Goal: Use online tool/utility: Utilize a website feature to perform a specific function

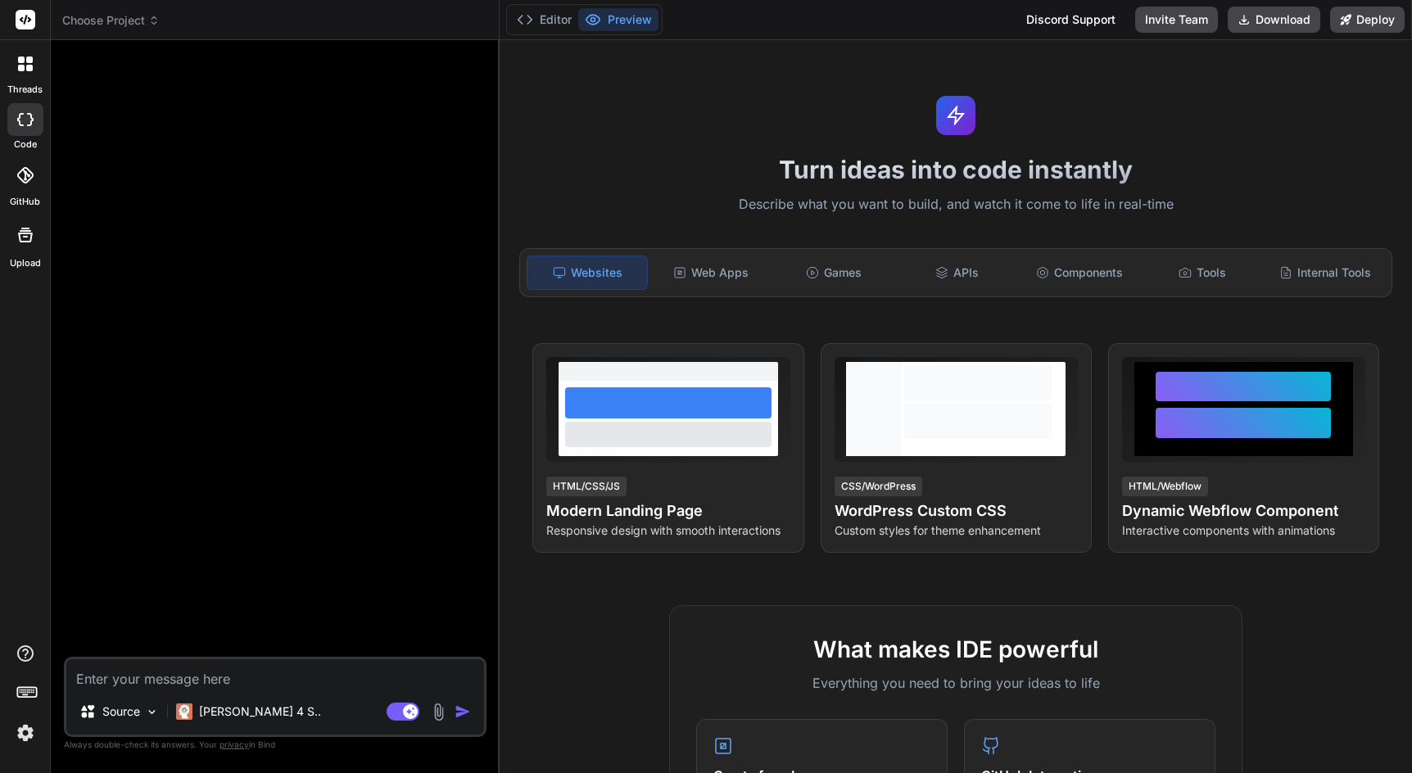
click at [26, 125] on div at bounding box center [25, 119] width 36 height 33
click at [731, 147] on div "Turn ideas into code instantly Describe what you want to build, and watch it co…" at bounding box center [956, 406] width 913 height 733
click at [217, 673] on textarea at bounding box center [275, 674] width 418 height 29
click at [217, 520] on div at bounding box center [276, 355] width 419 height 604
click at [86, 25] on span "Choose Project" at bounding box center [110, 20] width 97 height 16
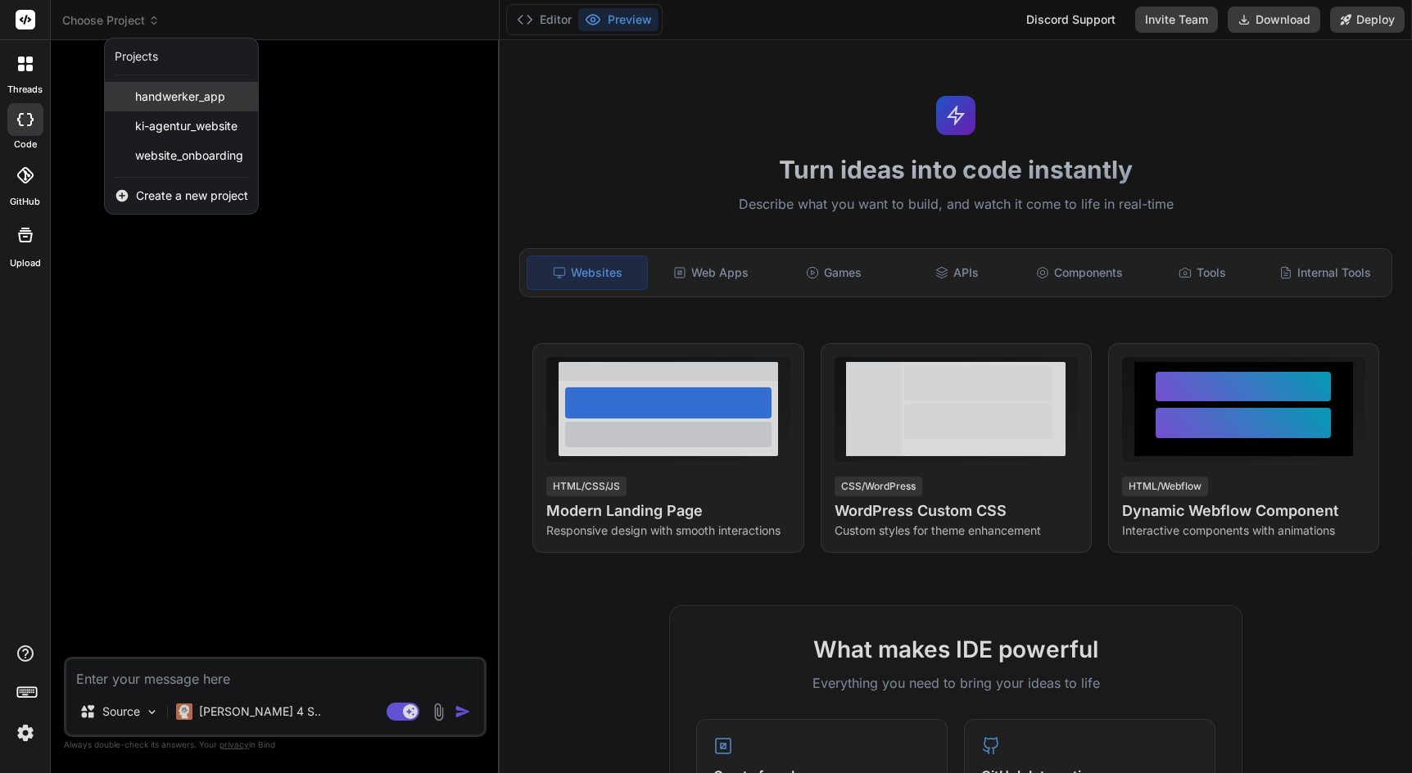
click at [156, 96] on span "handwerker_app" at bounding box center [180, 96] width 90 height 16
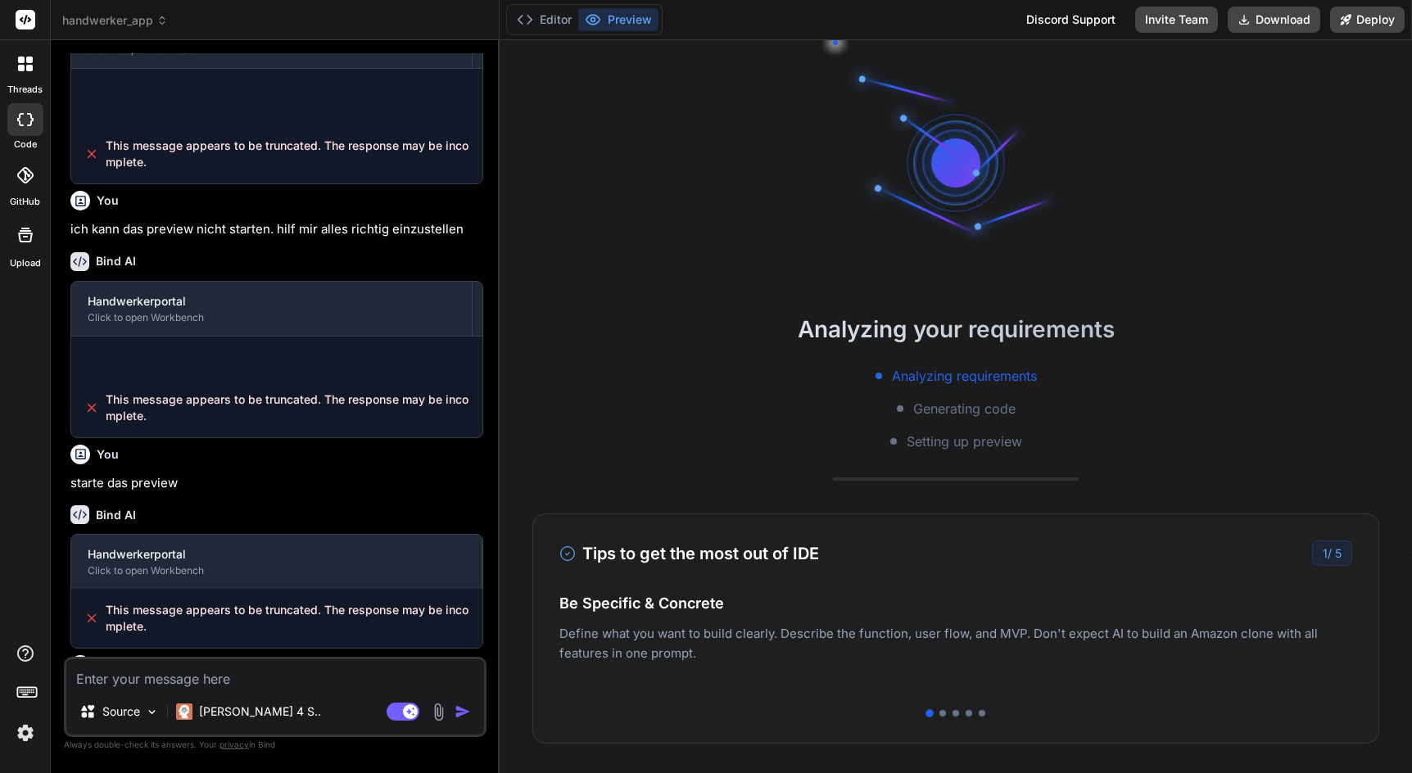
scroll to position [31, 0]
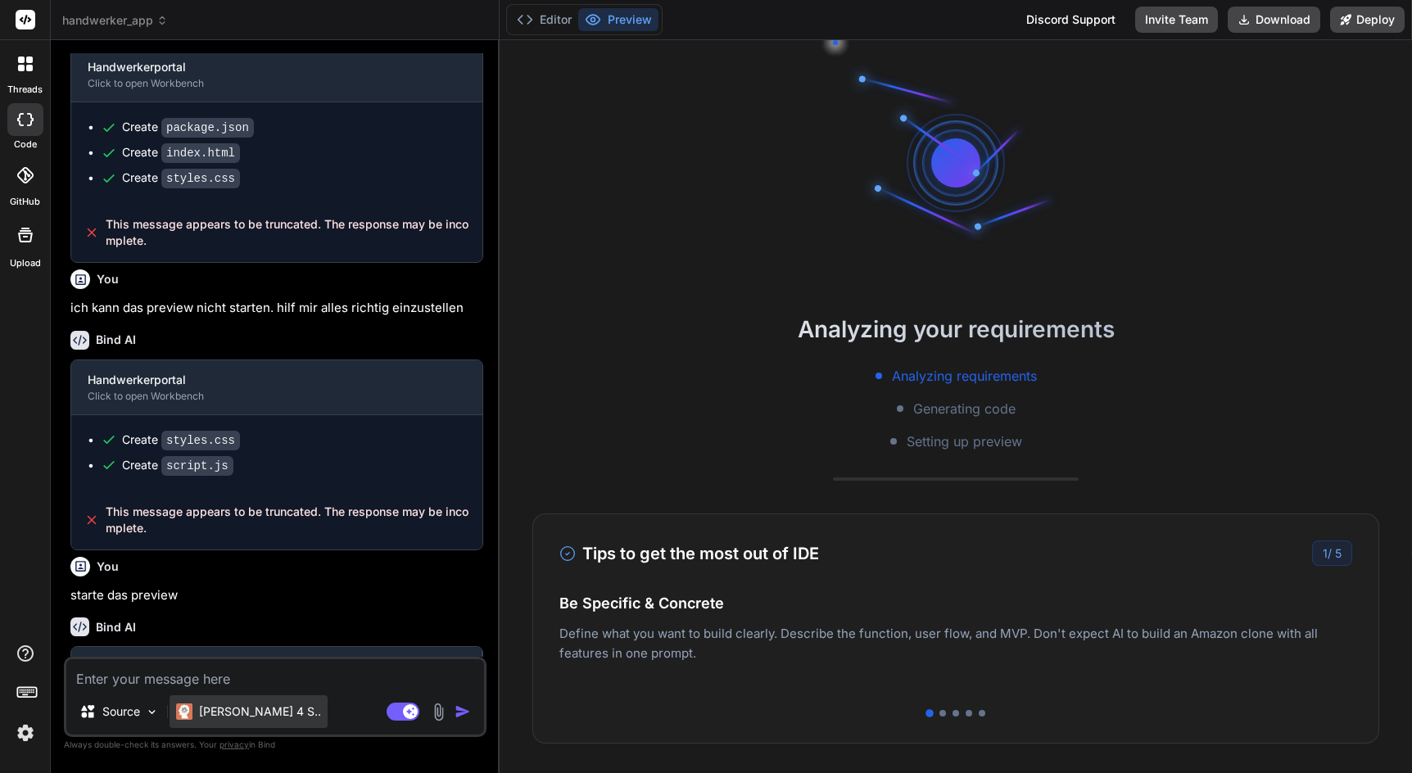
click at [241, 712] on p "[PERSON_NAME] 4 S.." at bounding box center [260, 712] width 122 height 16
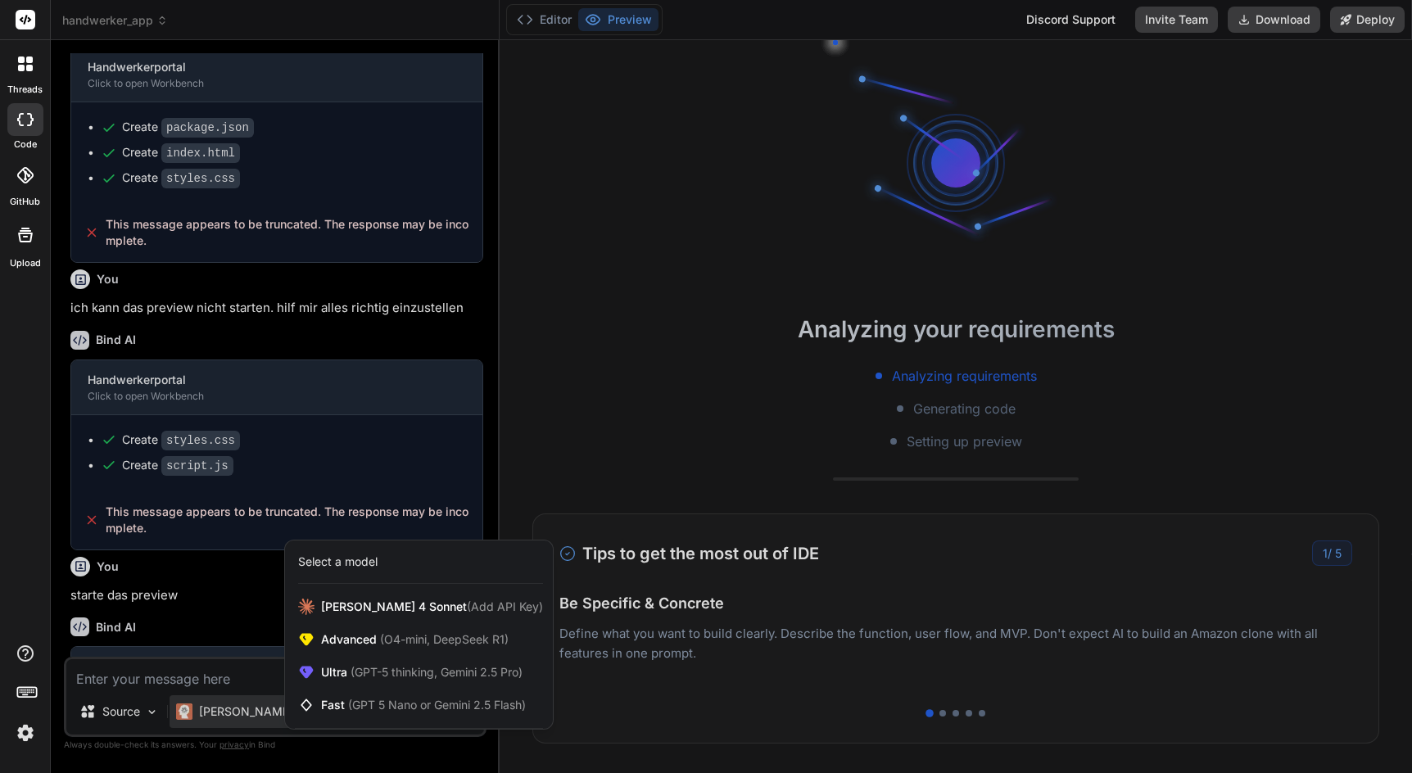
click at [616, 652] on div at bounding box center [706, 386] width 1412 height 773
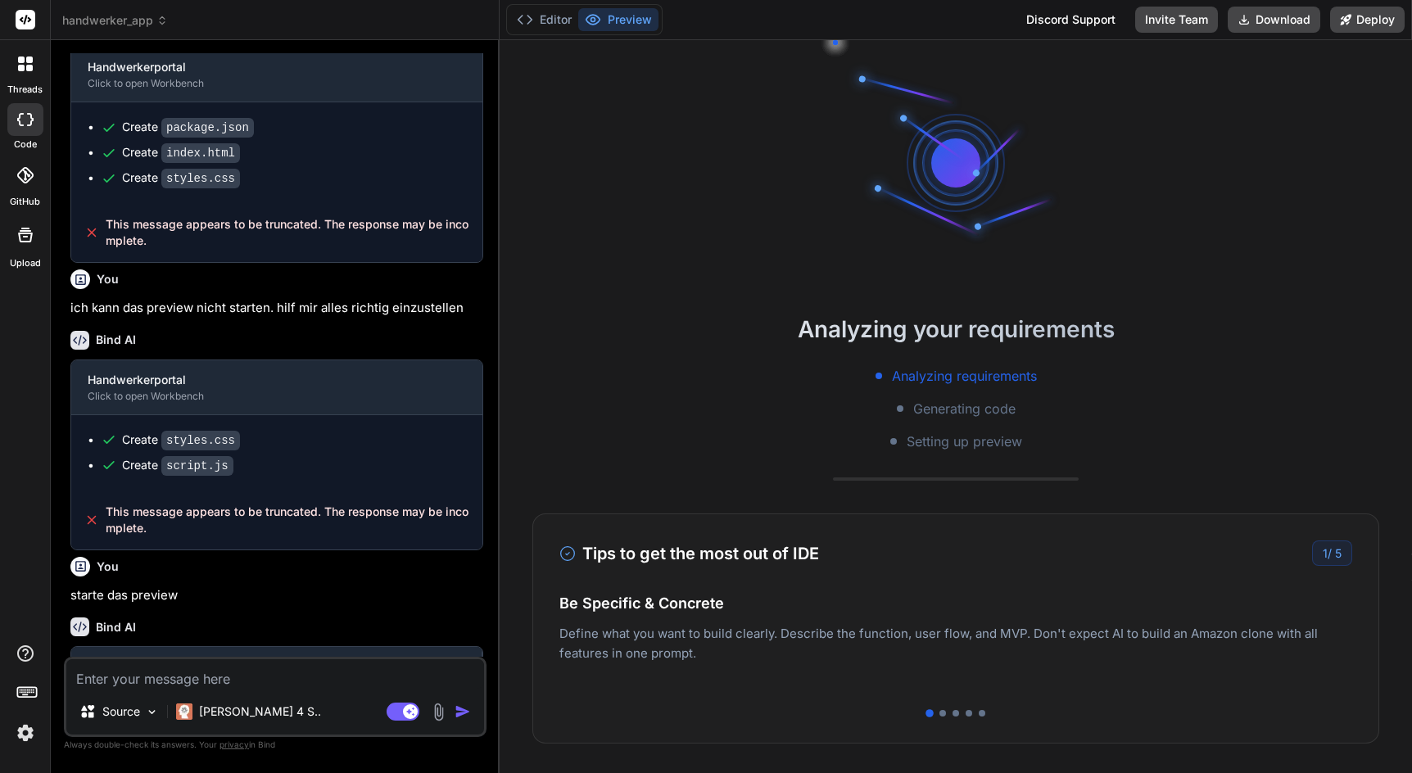
click at [147, 15] on span "handwerker_app" at bounding box center [115, 20] width 106 height 16
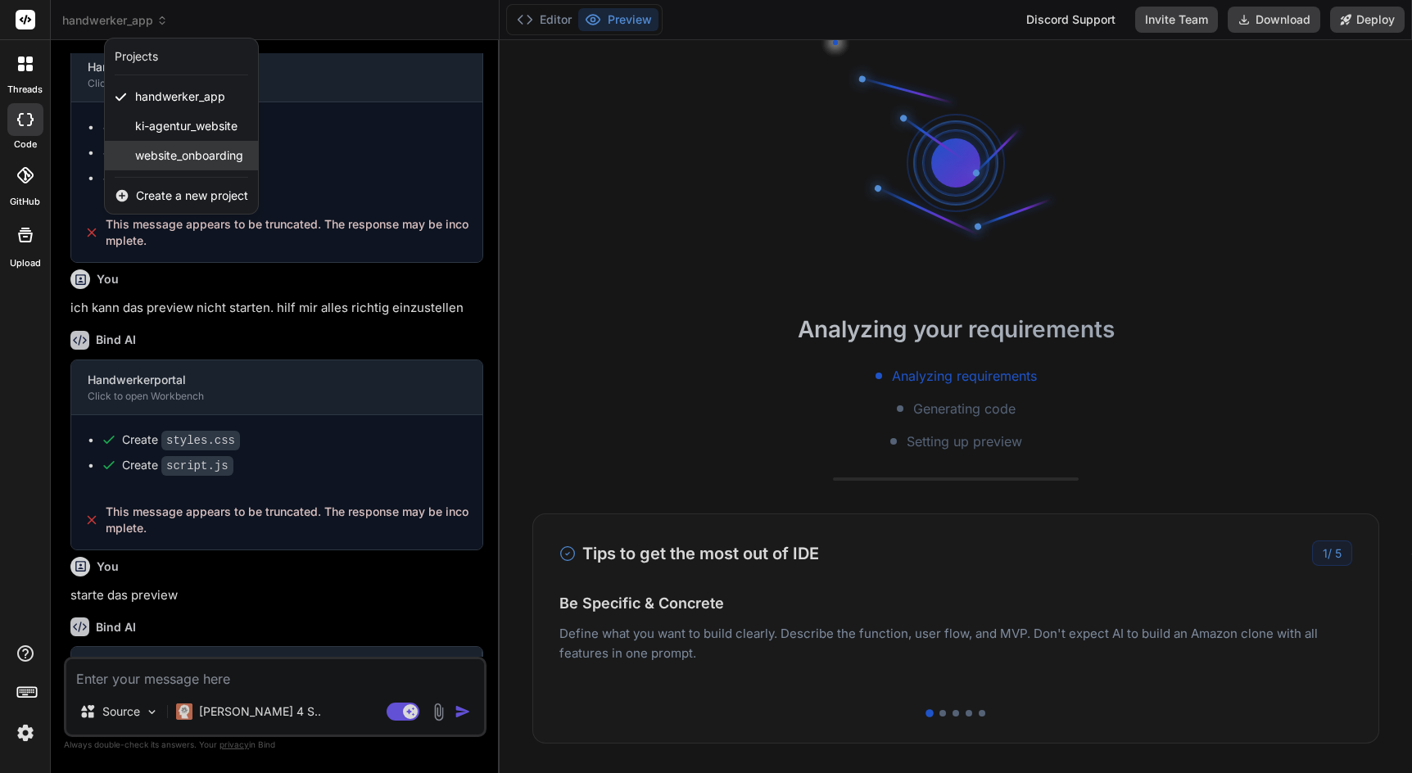
click at [159, 161] on span "website_onboarding" at bounding box center [189, 155] width 108 height 16
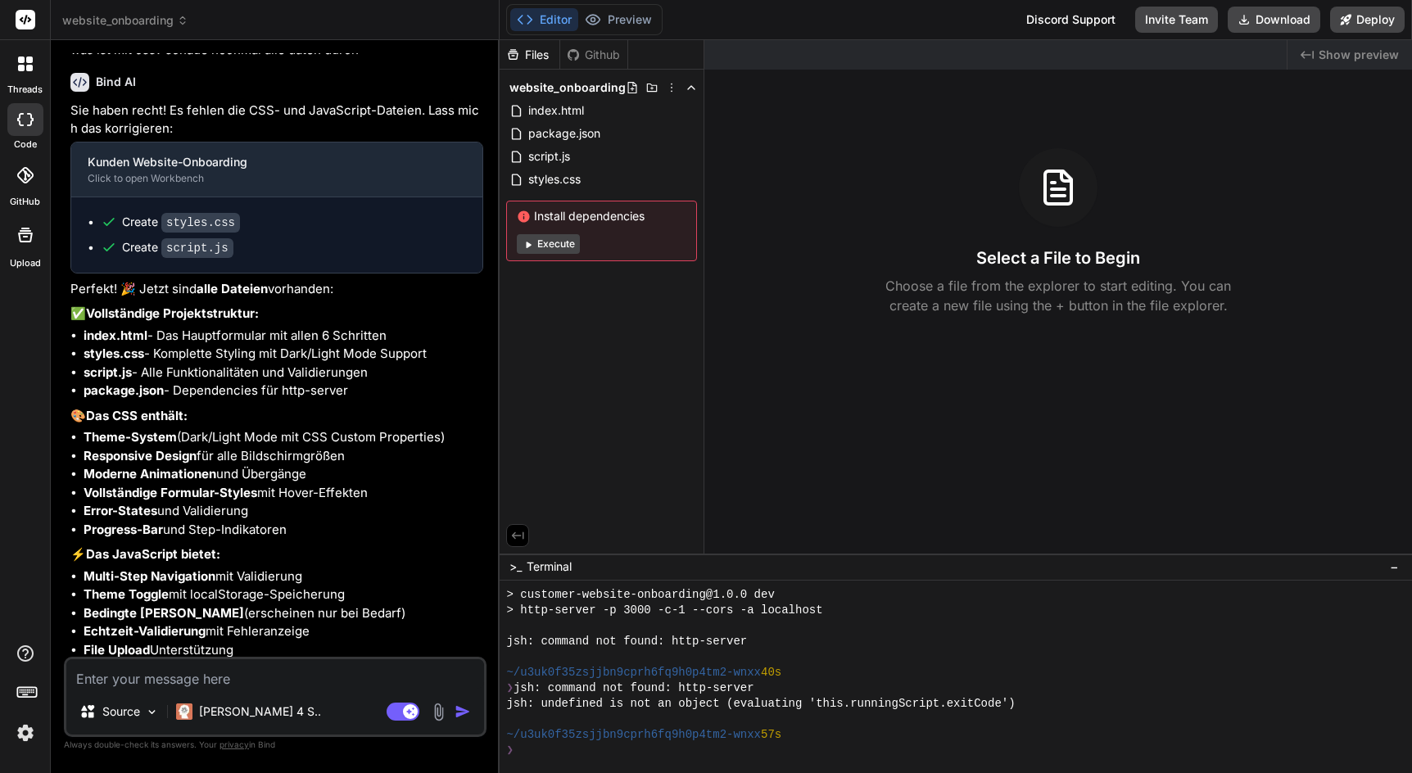
scroll to position [2510, 0]
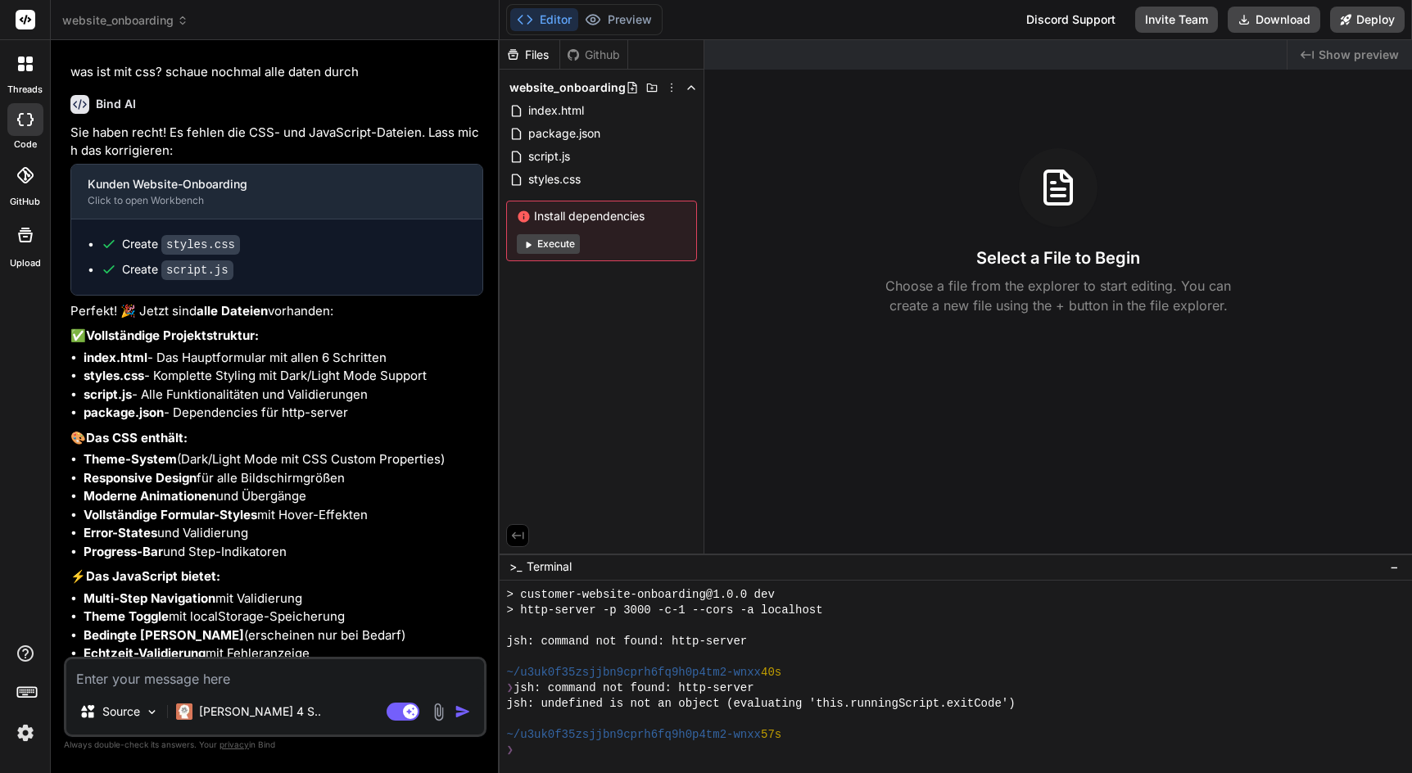
click at [538, 243] on button "Execute" at bounding box center [548, 244] width 63 height 20
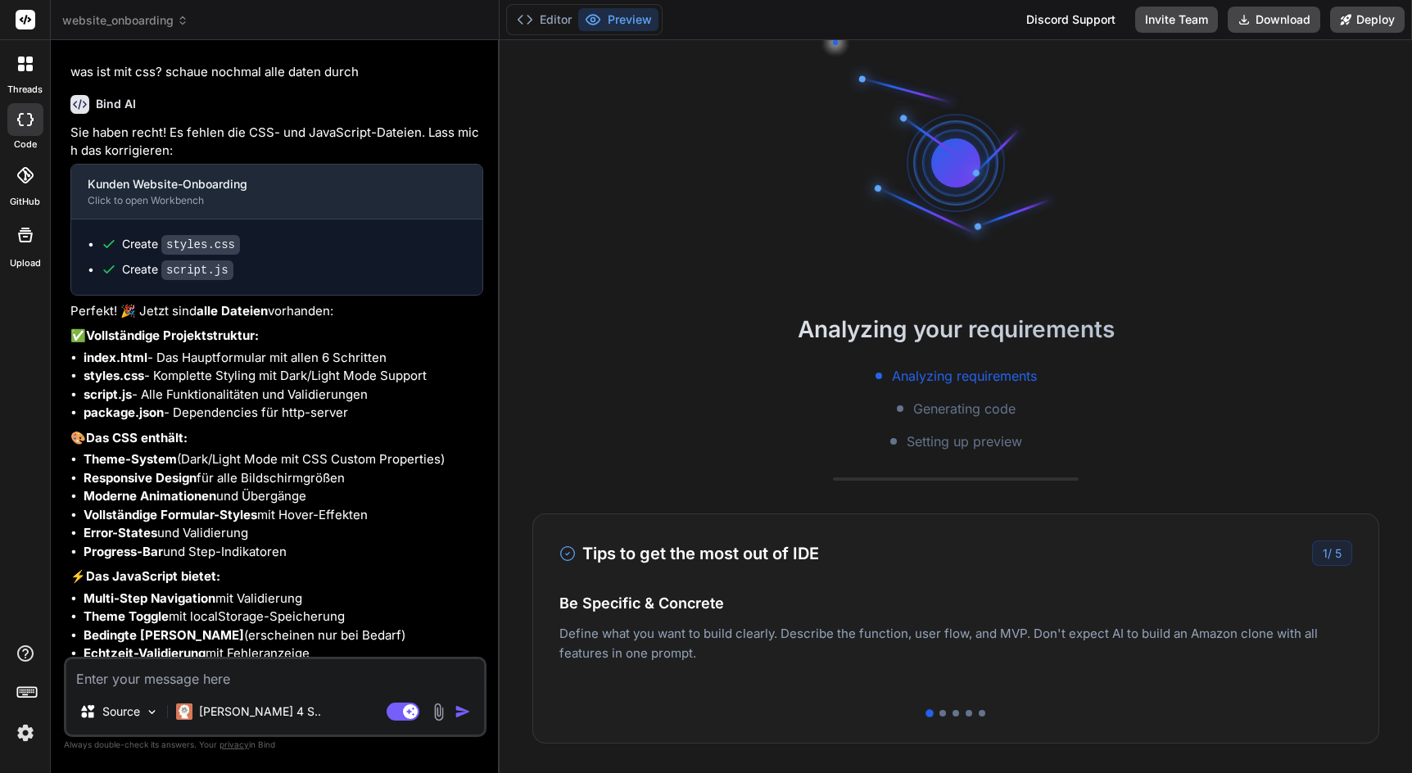
scroll to position [654, 0]
type textarea "x"
